Goal: Task Accomplishment & Management: Manage account settings

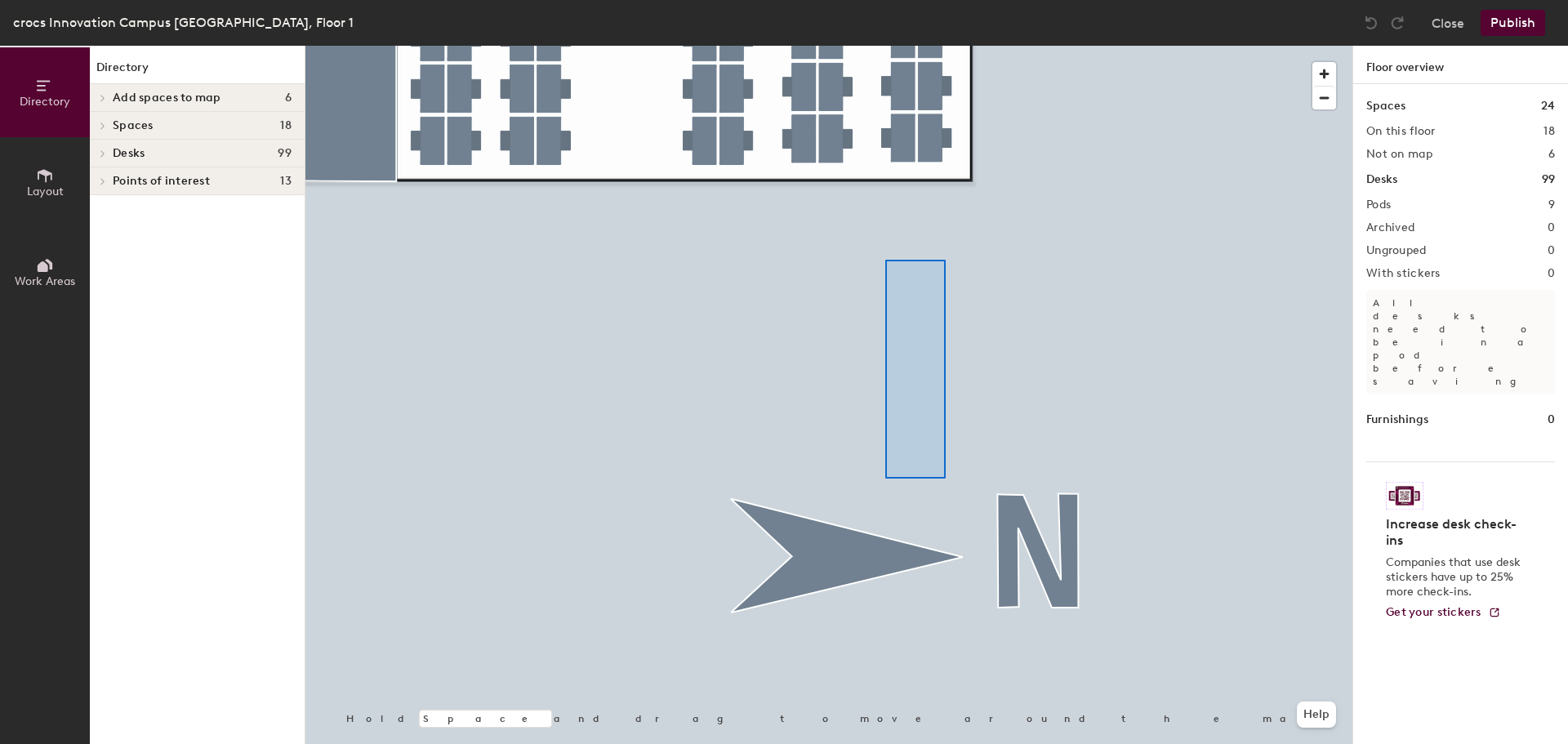
click at [939, 46] on div at bounding box center [828, 46] width 1047 height 0
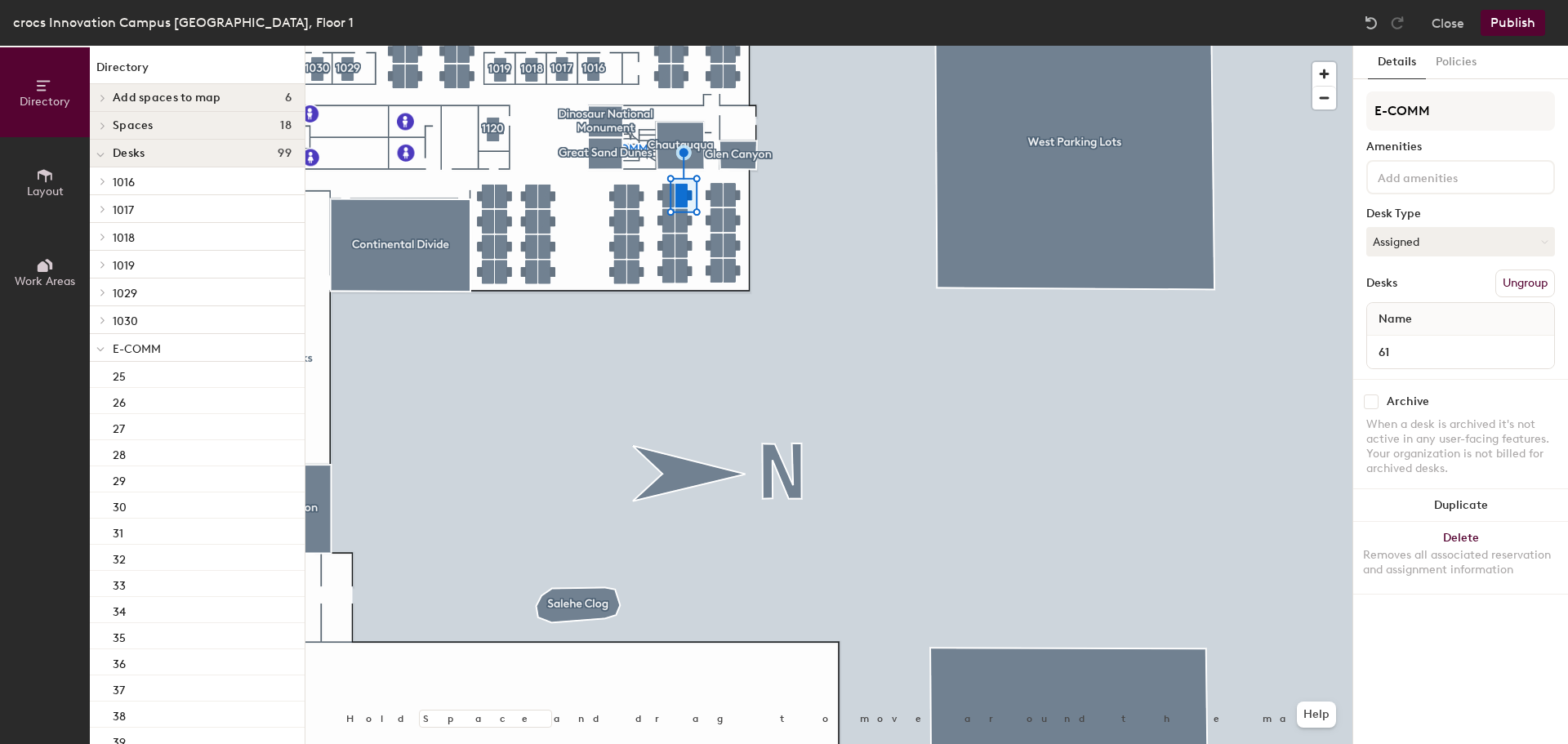
click at [1423, 318] on div "Name" at bounding box center [1461, 319] width 187 height 32
click at [1420, 312] on div "Name" at bounding box center [1461, 319] width 187 height 32
click at [1415, 183] on input at bounding box center [1448, 177] width 147 height 20
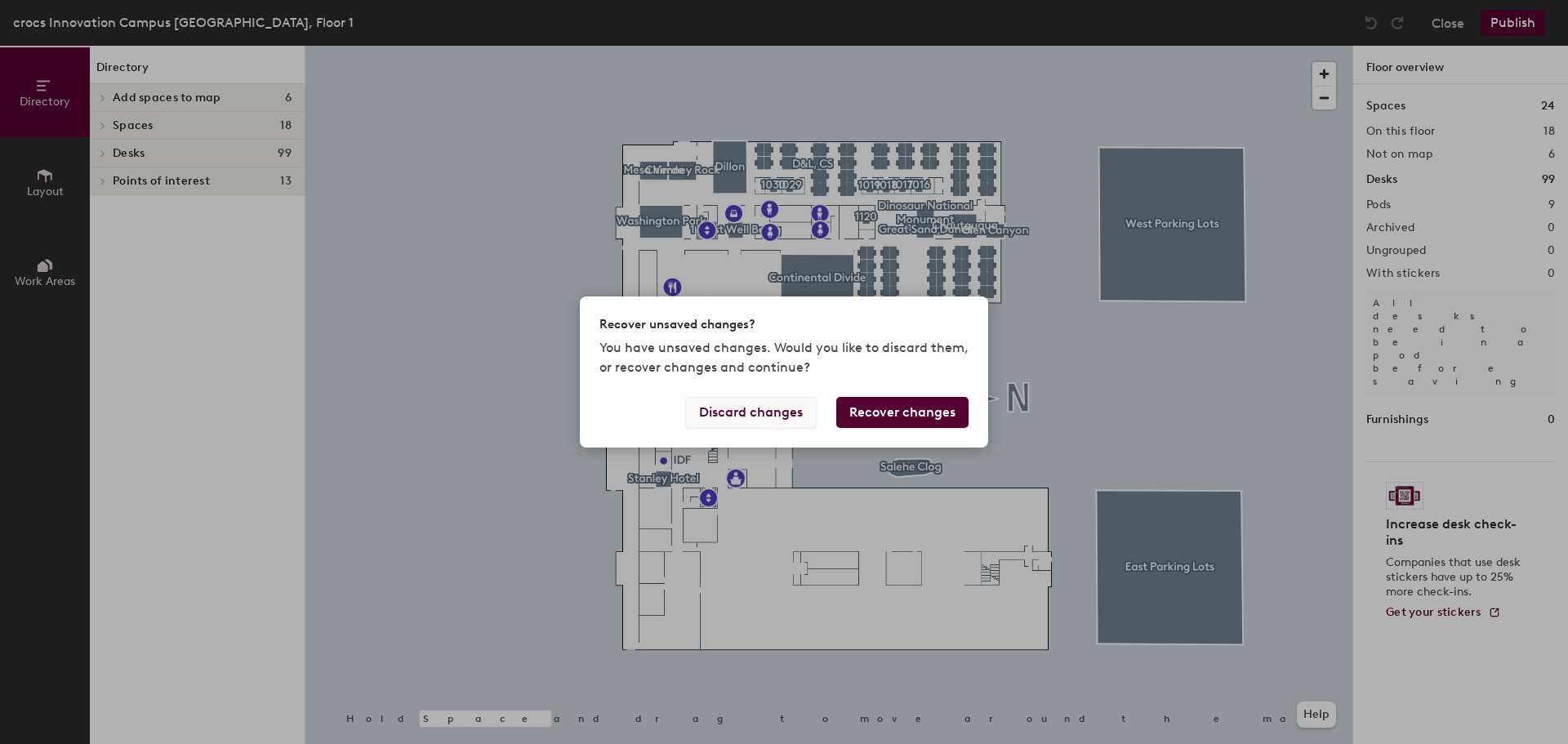
click at [762, 415] on button "Discard changes" at bounding box center [750, 412] width 132 height 31
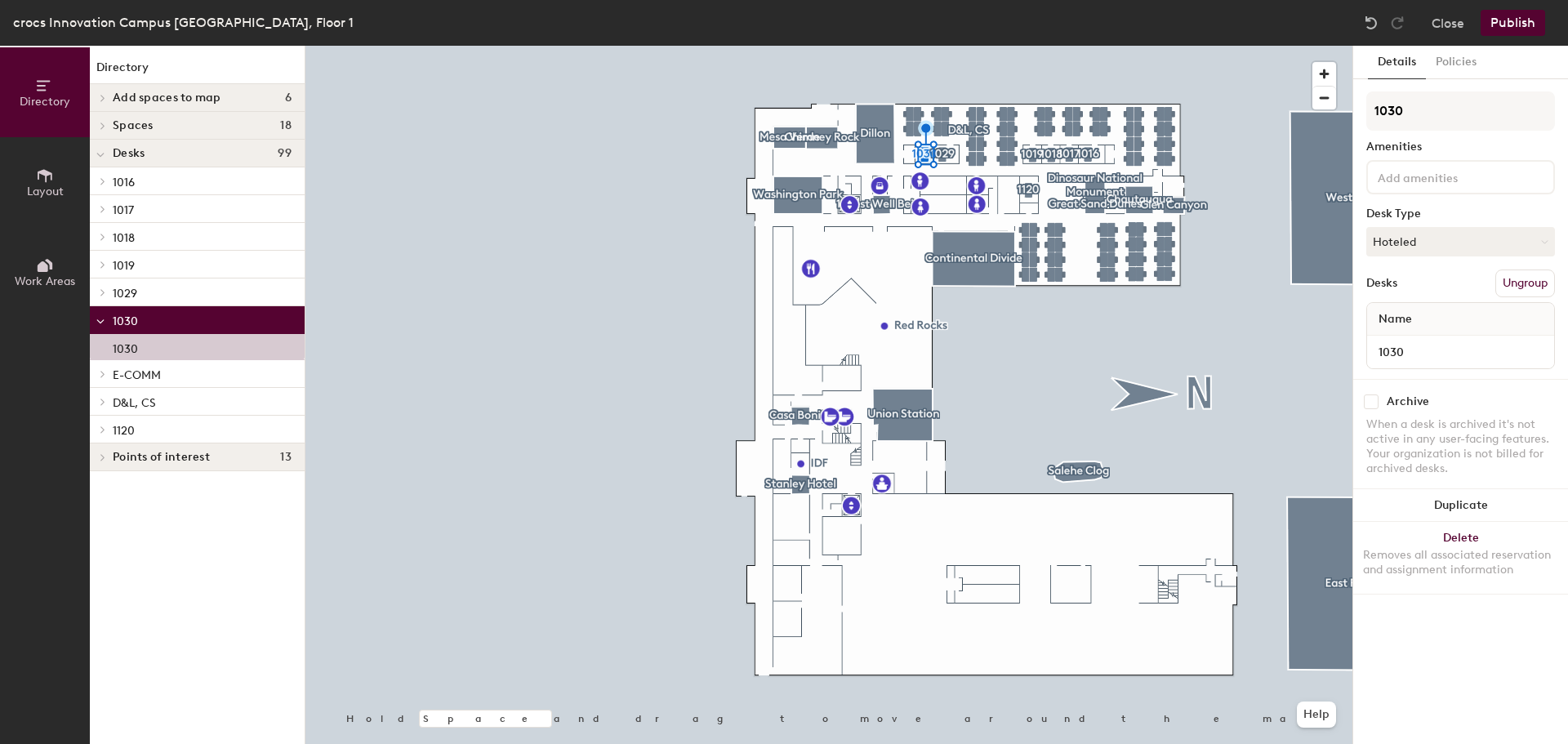
click at [1400, 324] on span "Name" at bounding box center [1396, 319] width 50 height 29
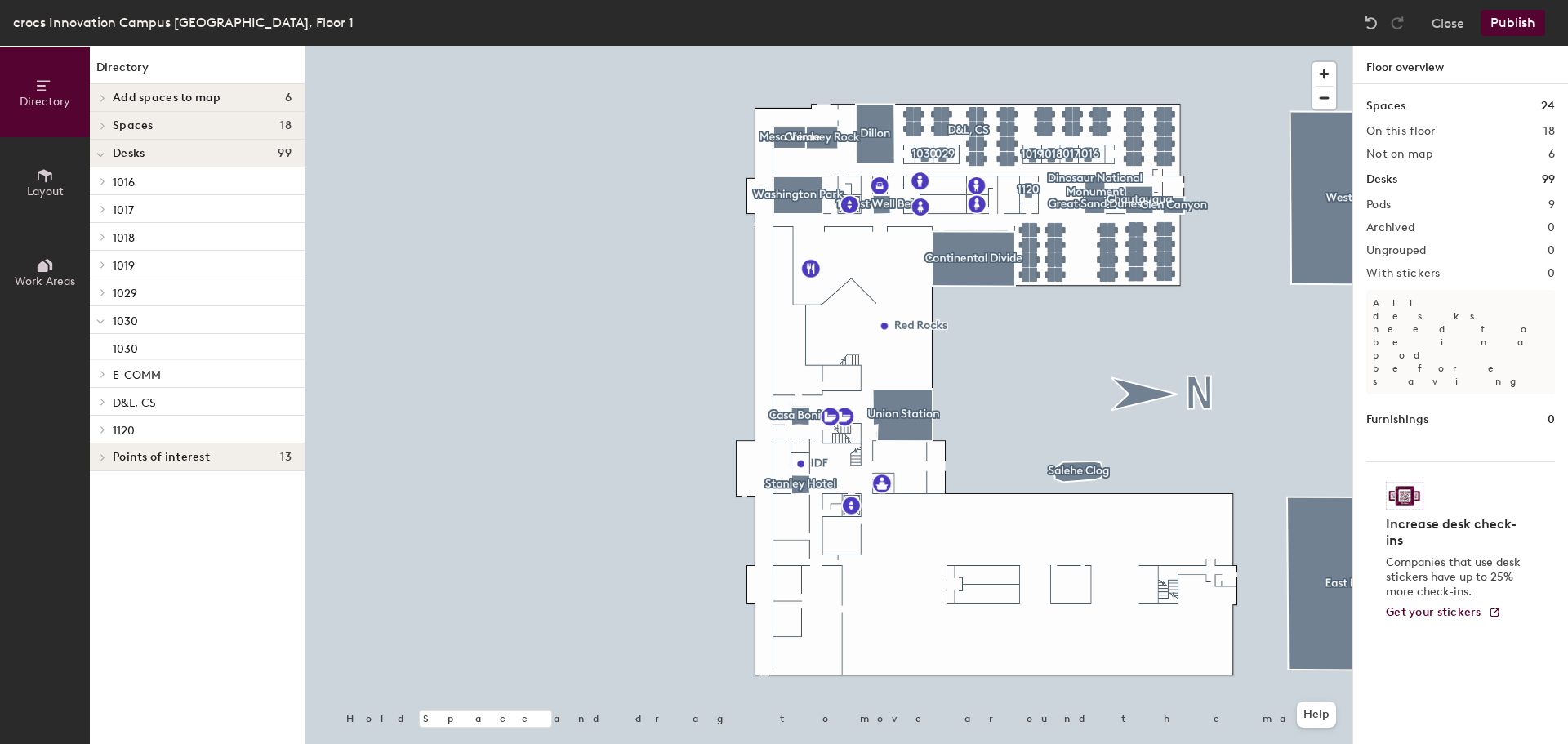
click at [1002, 46] on div at bounding box center [828, 46] width 1047 height 0
